Goal: Information Seeking & Learning: Understand process/instructions

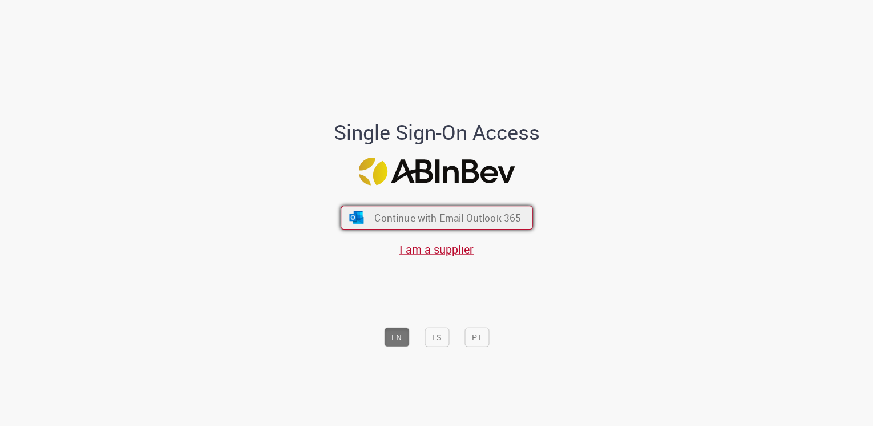
click at [458, 220] on span "Continue with Email Outlook 365" at bounding box center [447, 217] width 147 height 13
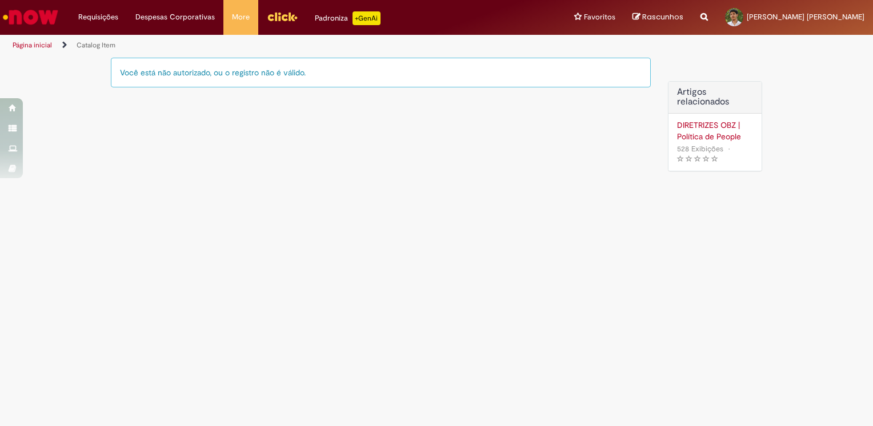
click at [236, 78] on div "Você está não autorizado, ou o registro não é válido." at bounding box center [381, 73] width 540 height 30
click at [240, 71] on div "Você está não autorizado, ou o registro não é válido." at bounding box center [381, 73] width 540 height 30
drag, startPoint x: 240, startPoint y: 71, endPoint x: 256, endPoint y: 105, distance: 37.3
click at [262, 105] on div "Você está não autorizado, ou o registro não é válido. Artigos relacionados DIRE…" at bounding box center [436, 120] width 668 height 125
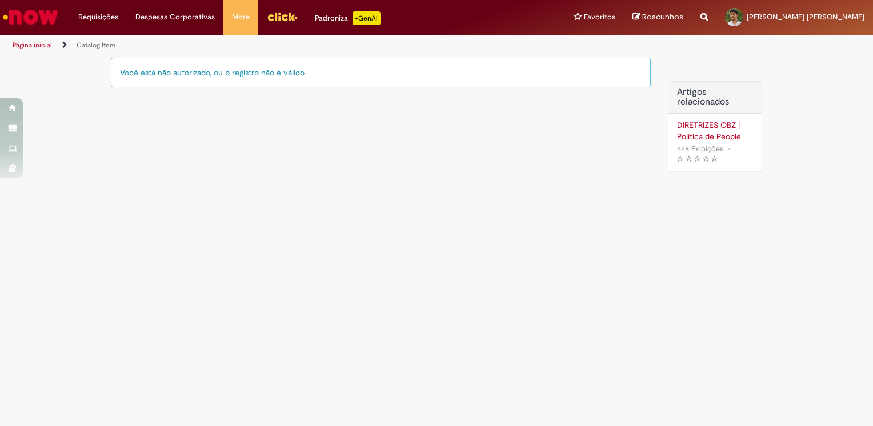
click at [196, 73] on div "Você está não autorizado, ou o registro não é válido." at bounding box center [381, 73] width 540 height 30
drag, startPoint x: 196, startPoint y: 73, endPoint x: 204, endPoint y: 111, distance: 39.0
click at [204, 111] on div "Você está não autorizado, ou o registro não é válido. Artigos relacionados DIRE…" at bounding box center [436, 120] width 668 height 125
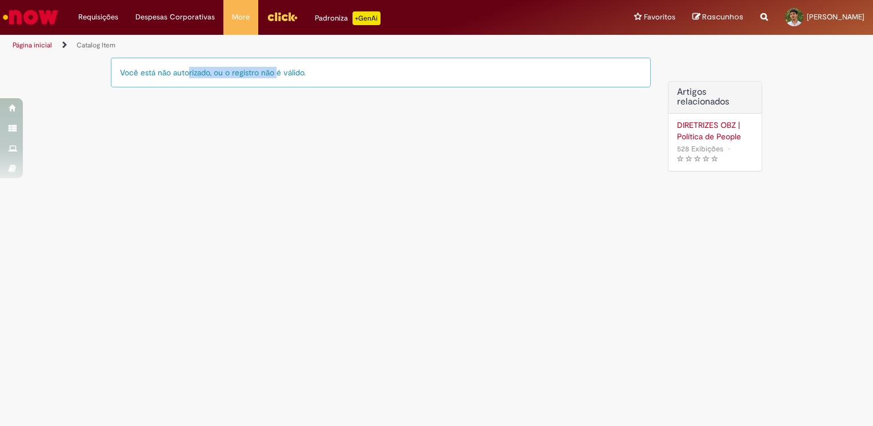
drag, startPoint x: 179, startPoint y: 69, endPoint x: 271, endPoint y: 66, distance: 91.4
click at [271, 66] on div "Você está não autorizado, ou o registro não é válido." at bounding box center [381, 73] width 540 height 30
click at [544, 58] on div "Você está não autorizado, ou o registro não é válido." at bounding box center [381, 73] width 540 height 30
click at [105, 39] on li "Catalog Item" at bounding box center [96, 45] width 47 height 21
click at [39, 42] on link "Página inicial" at bounding box center [32, 45] width 39 height 9
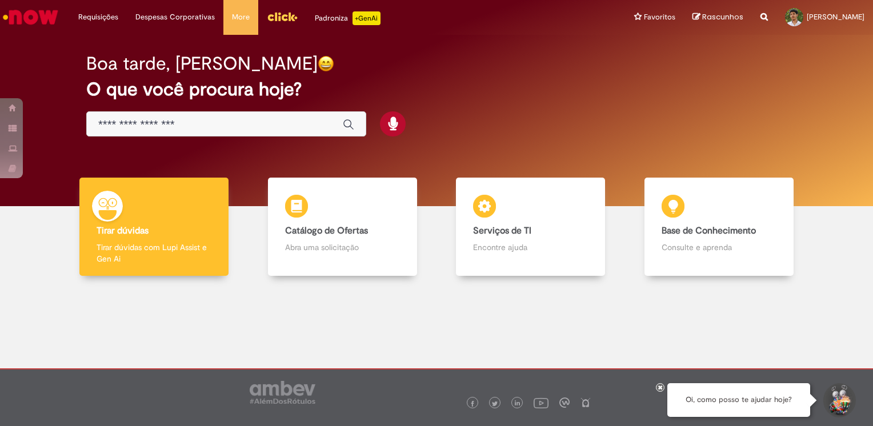
click at [166, 128] on input "Basta digitar aqui" at bounding box center [214, 124] width 233 height 13
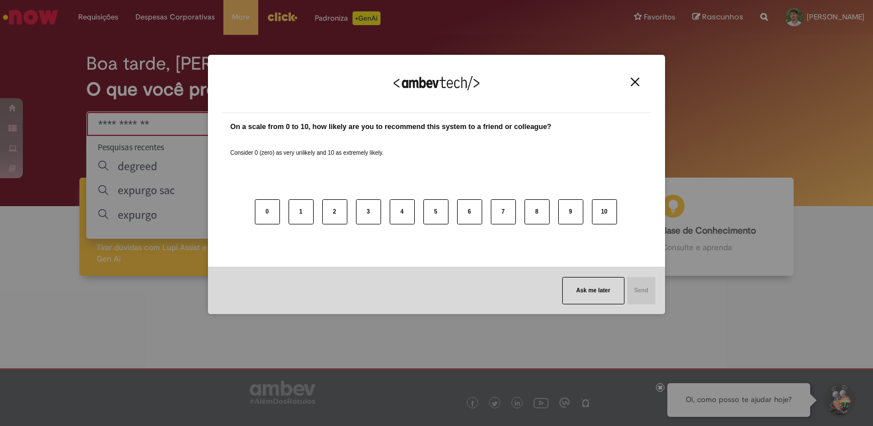
type input "**********"
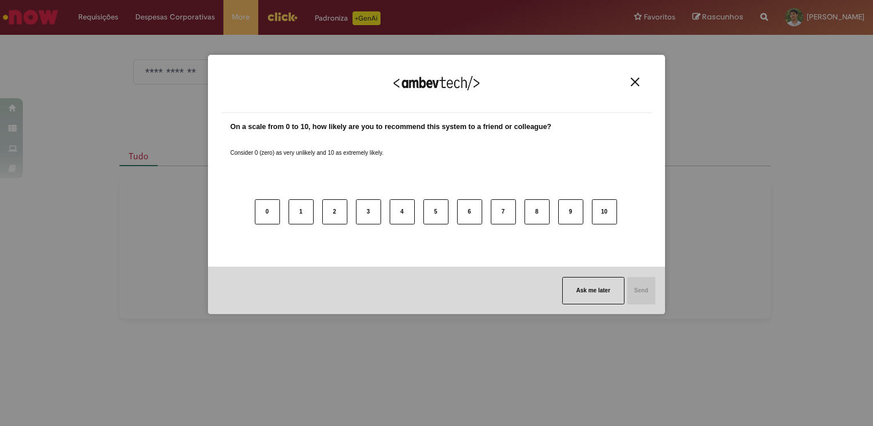
click at [636, 81] on img "Close" at bounding box center [635, 82] width 9 height 9
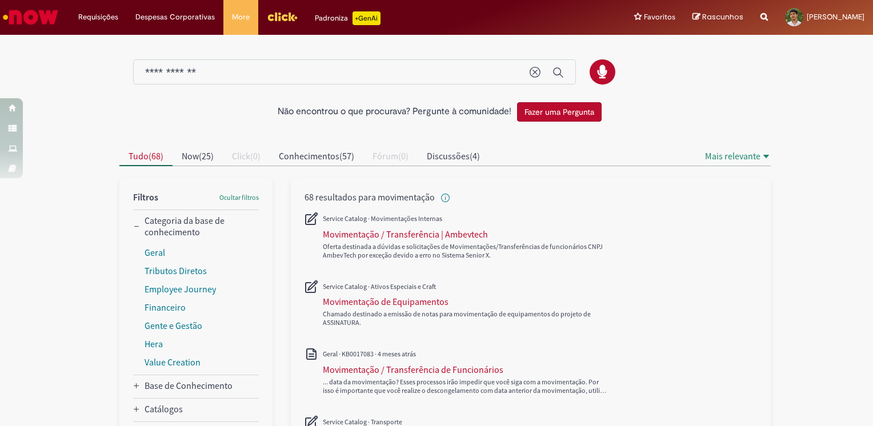
scroll to position [171, 0]
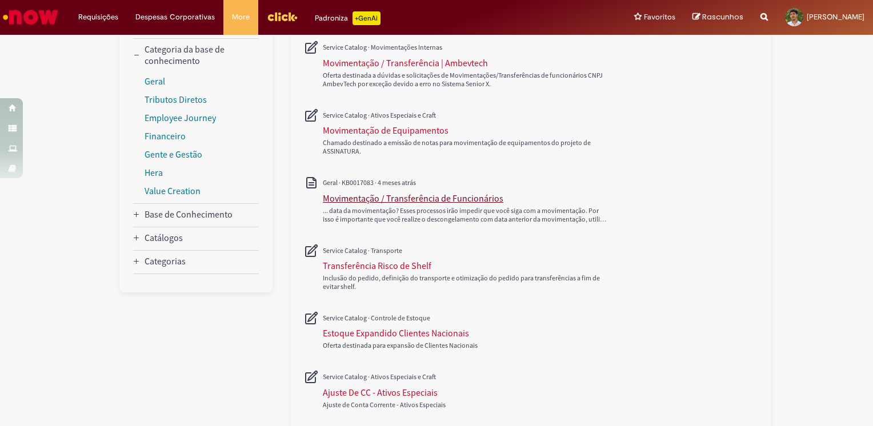
click at [479, 203] on div "Movimentação / Transferência de Funcionários" at bounding box center [413, 197] width 180 height 11
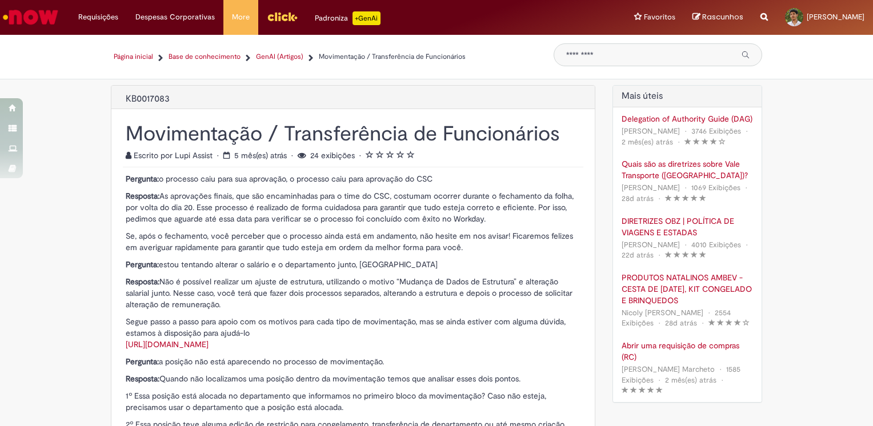
click at [208, 342] on link "[URL][DOMAIN_NAME]" at bounding box center [167, 344] width 83 height 10
type input "**********"
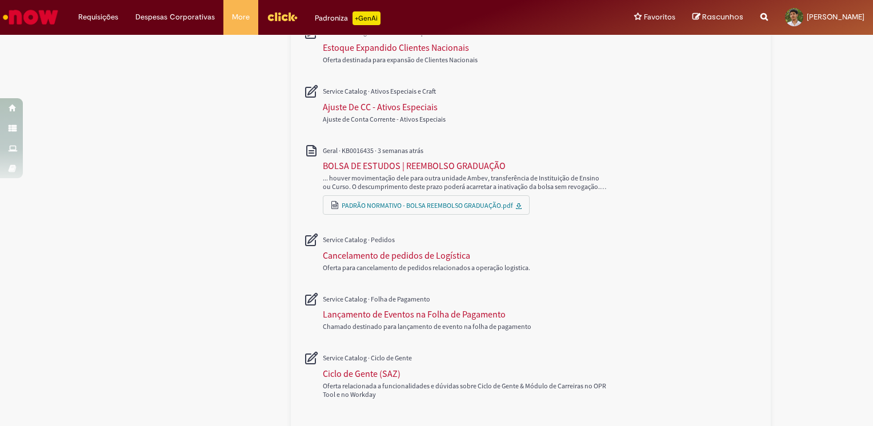
scroll to position [505, 0]
